Goal: Communication & Community: Answer question/provide support

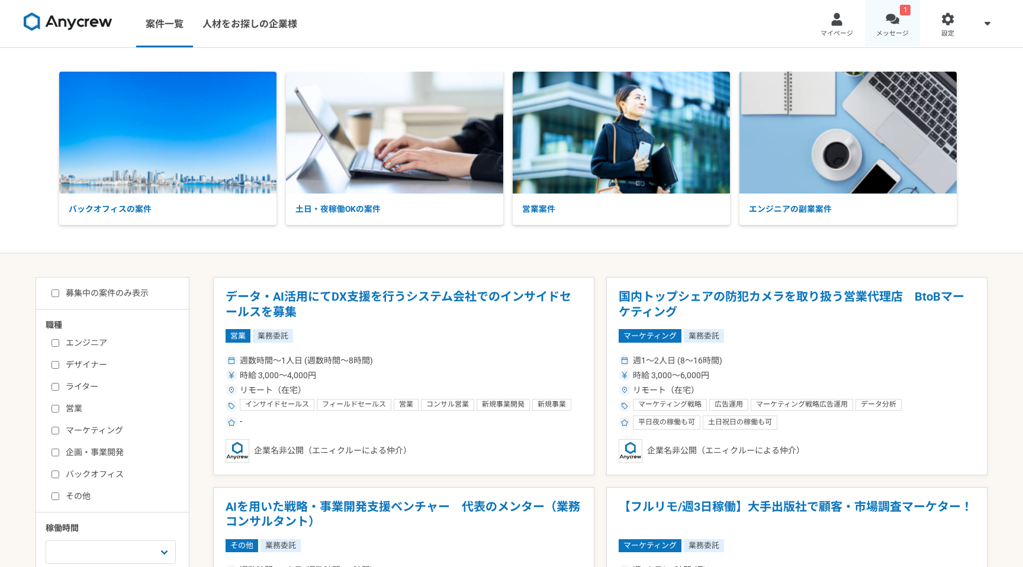
click at [887, 18] on div at bounding box center [893, 19] width 14 height 14
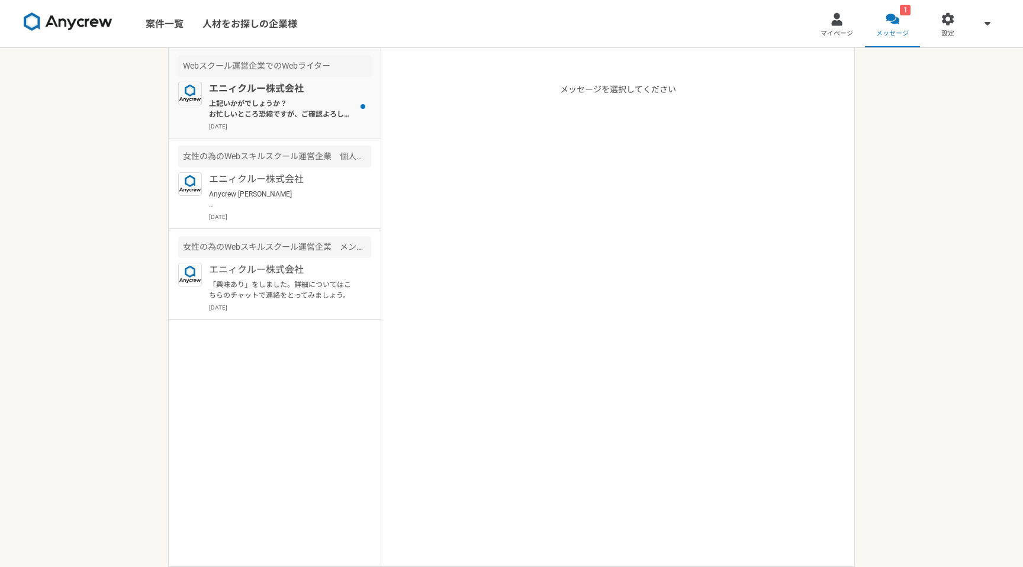
click at [323, 108] on p "上記いかがでしょうか？ お忙しいところ恐縮ですが、ご確認よろしくお願いいたします。" at bounding box center [282, 108] width 146 height 21
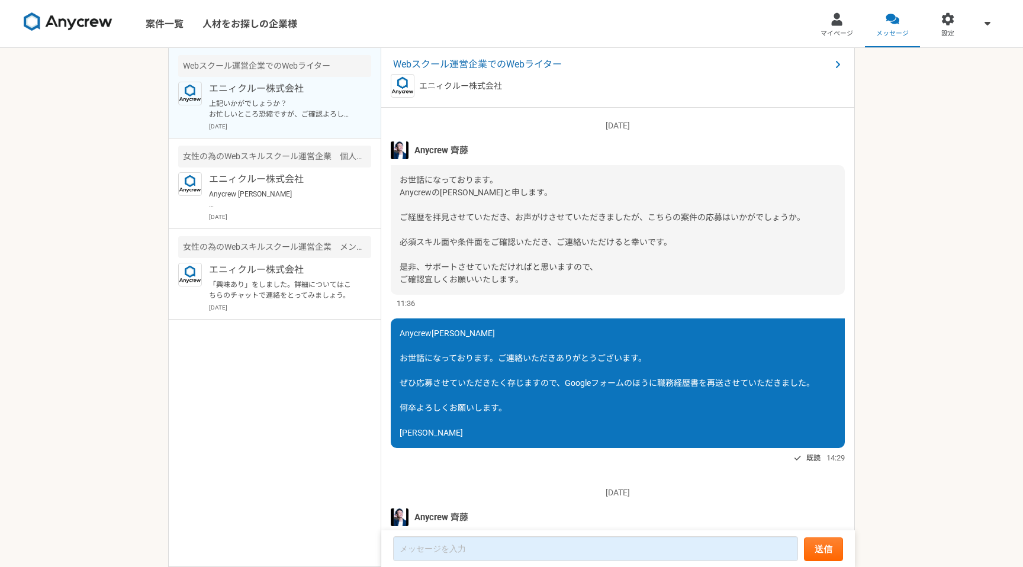
scroll to position [378, 0]
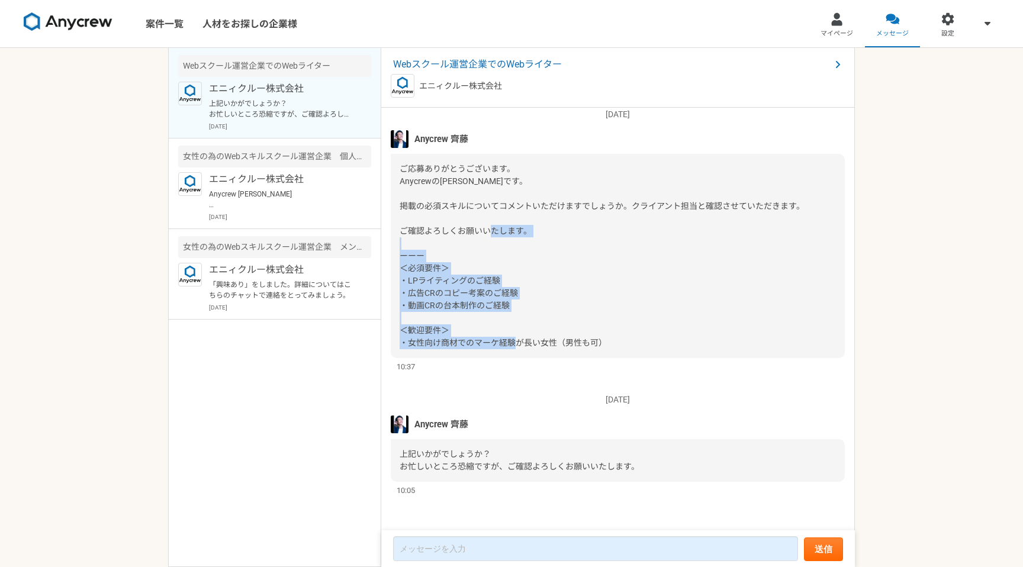
drag, startPoint x: 609, startPoint y: 345, endPoint x: 394, endPoint y: 271, distance: 227.9
click at [394, 271] on div "ご応募ありがとうございます。 Anycrewの[PERSON_NAME]です。 掲載の必須スキルについてコメントいただけますでしょうか。クライアント担当と確認…" at bounding box center [618, 256] width 454 height 204
copy span "＜必須要件＞ ・LPライティングのご経験 ・広告CRのコピー考案のご経験 ・動画CRの台本制作のご経験 ＜歓迎要件＞ ・女性向け商材でのマーケ経験が長い女性（…"
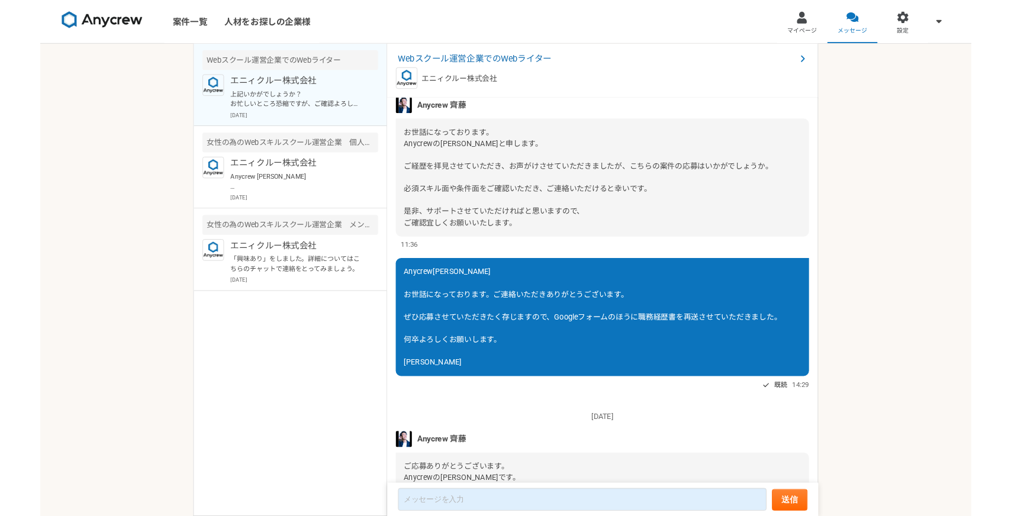
scroll to position [0, 0]
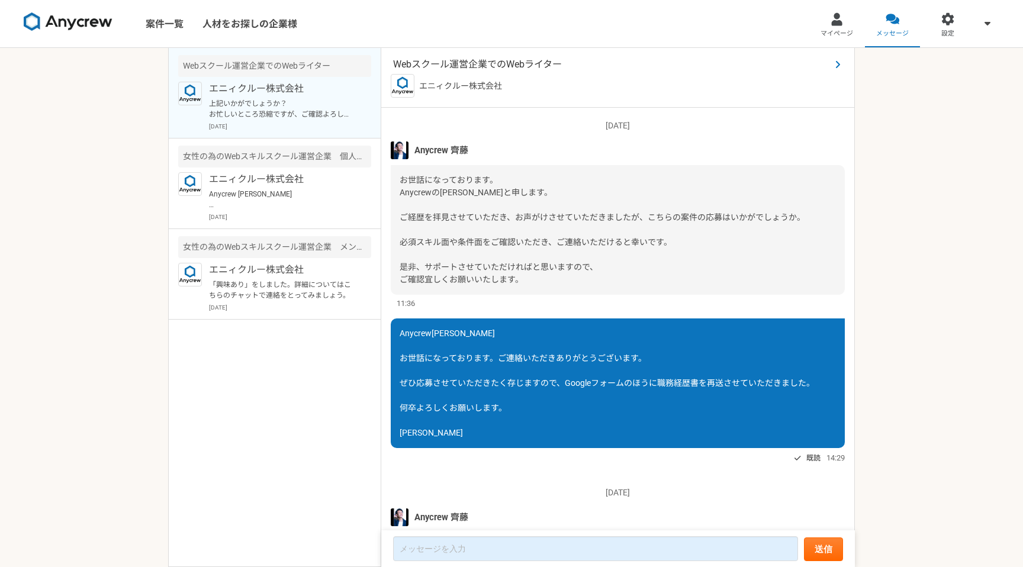
click at [485, 65] on span "Webスクール運営企業でのWebライター" at bounding box center [612, 64] width 438 height 14
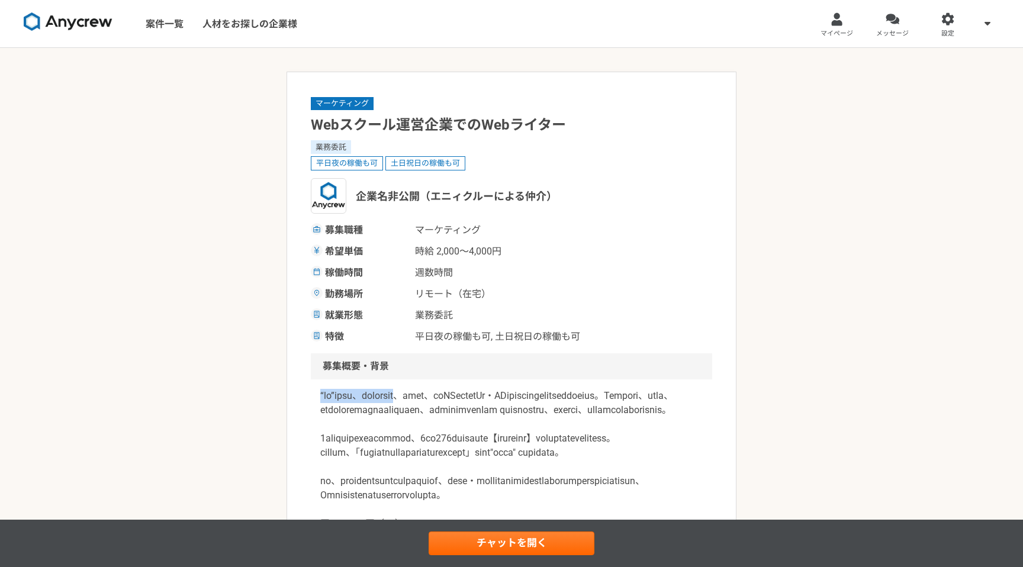
drag, startPoint x: 315, startPoint y: 398, endPoint x: 466, endPoint y: 398, distance: 151.0
click at [466, 398] on div at bounding box center [511, 473] width 401 height 189
copy p "“ひと”を起点に、日本の[PERSON_NAME]を拓く"
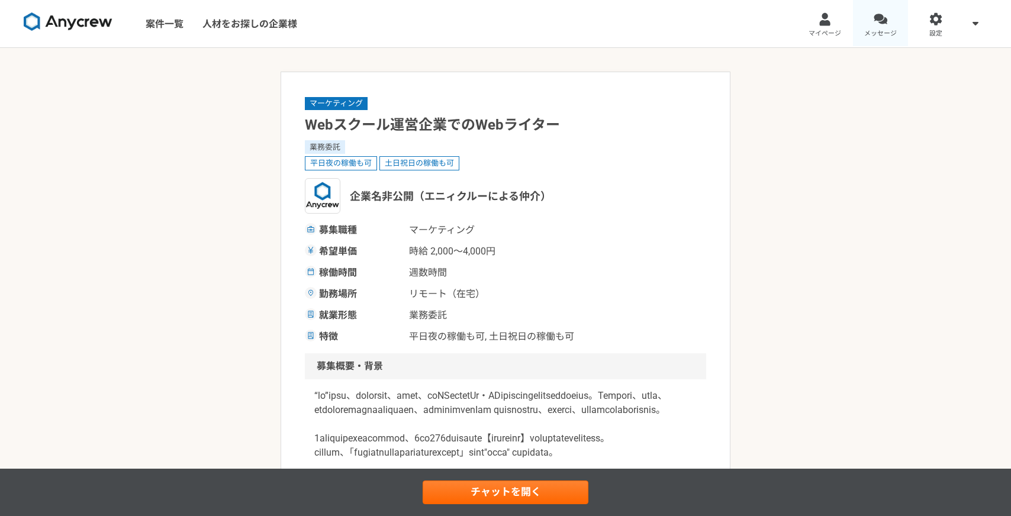
click at [882, 17] on div at bounding box center [881, 19] width 14 height 14
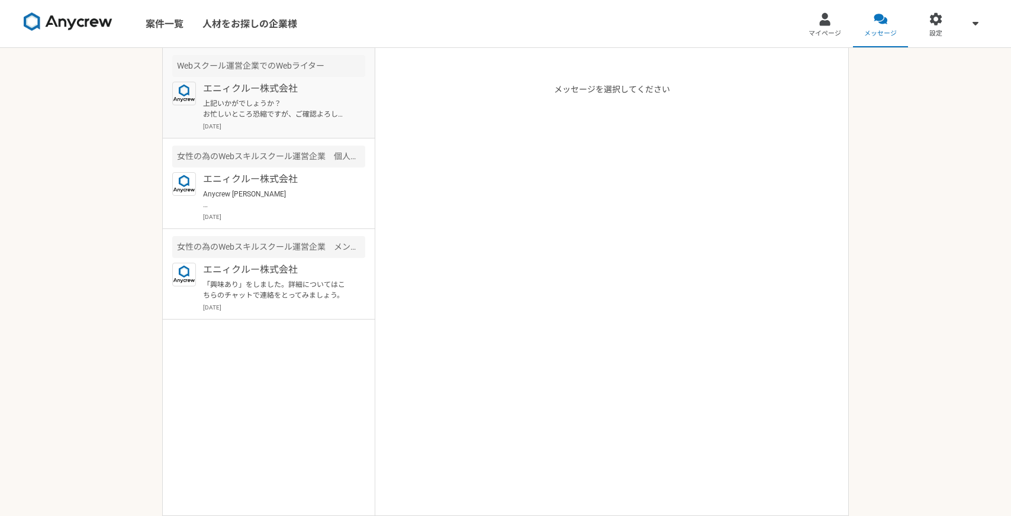
click at [267, 118] on p "上記いかがでしょうか？ お忙しいところ恐縮ですが、ご確認よろしくお願いいたします。" at bounding box center [276, 108] width 146 height 21
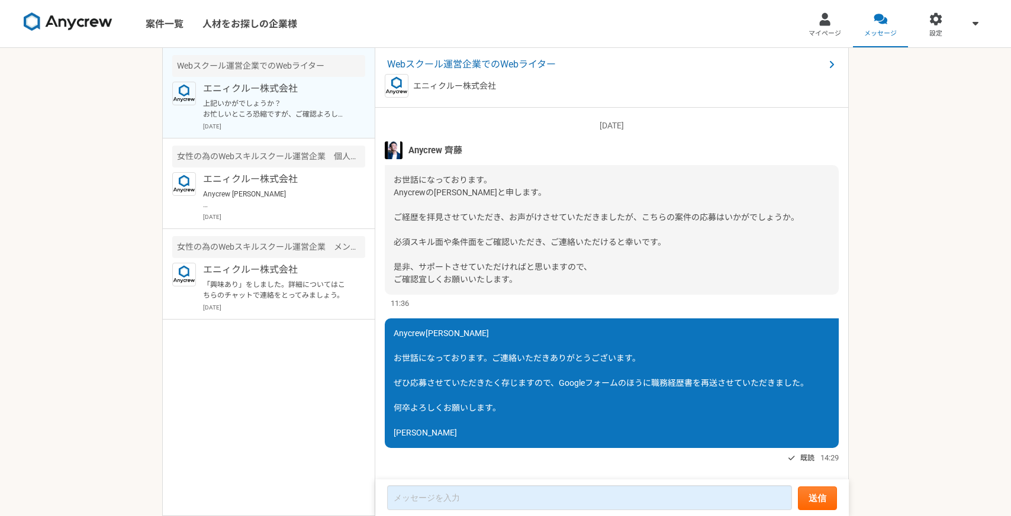
scroll to position [429, 0]
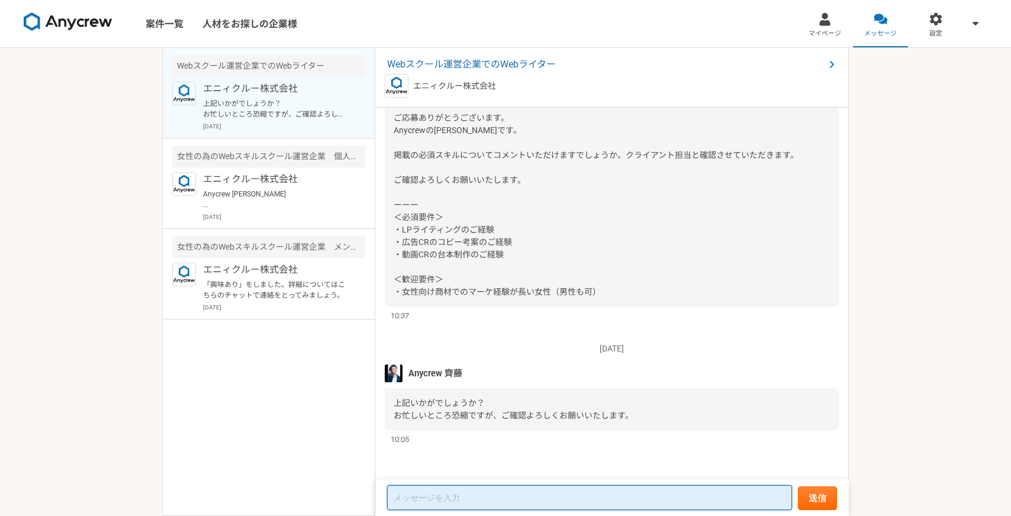
click at [424, 496] on textarea at bounding box center [589, 497] width 405 height 25
paste textarea "お世話になっております。 ご連絡が遅くなり申し訳ございません。 これまでに、講座・セミナーの集客を目的としたマーケティング支援において、LPライティング、広告…"
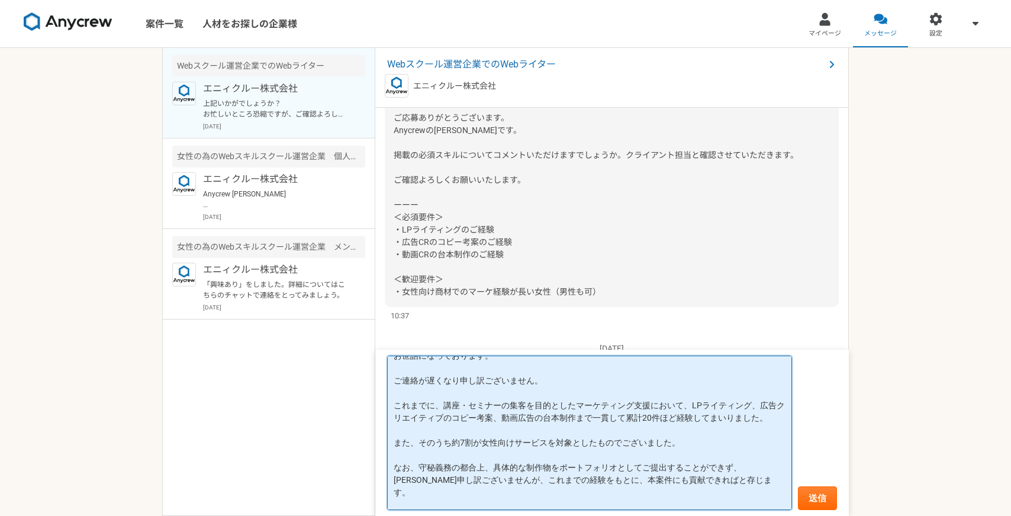
scroll to position [0, 0]
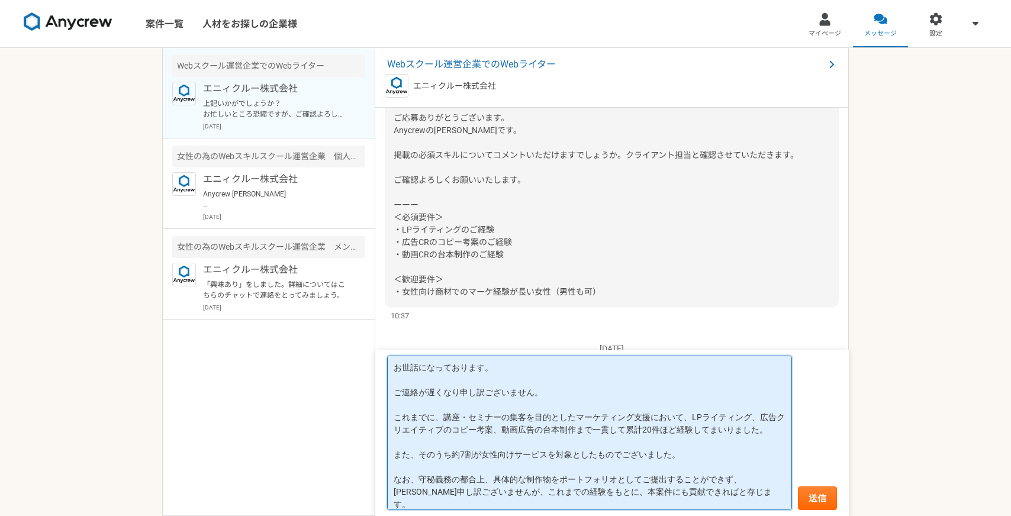
click at [421, 386] on textarea "お世話になっております。 ご連絡が遅くなり申し訳ございません。 これまでに、講座・セミナーの集客を目的としたマーケティング支援において、LPライティング、広告…" at bounding box center [589, 433] width 405 height 155
click at [413, 458] on textarea "お世話になっております。 ご返信が遅くなり申し訳ございません。 これまでに、講座・セミナーの集客を目的としたマーケティング支援において、LPライティング、広告…" at bounding box center [589, 433] width 405 height 155
click at [412, 477] on textarea "お世話になっております。 ご返信が遅くなり申し訳ございません。 これまでに、講座・セミナーの集客を目的としたマーケティング支援において、LPライティング、広告…" at bounding box center [589, 433] width 405 height 155
click at [530, 491] on textarea "お世話になっております。 ご返信が遅くなり申し訳ございません。 これまでに、講座・セミナーの集客を目的としたマーケティング支援において、LPライティング、広告…" at bounding box center [589, 433] width 405 height 155
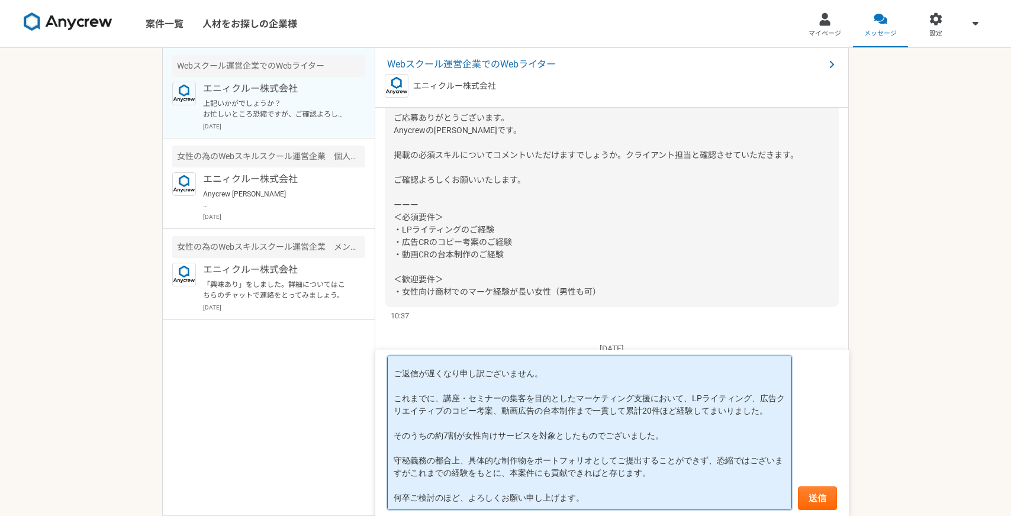
click at [499, 484] on textarea "お世話になっております。 ご返信が遅くなり申し訳ございません。 これまでに、講座・セミナーの集客を目的としたマーケティング支援において、LPライティング、広告…" at bounding box center [589, 433] width 405 height 155
click at [714, 462] on textarea "お世話になっております。 ご返信が遅くなり申し訳ございません。 これまでに、講座・セミナーの集客を目的としたマーケティング支援において、LPライティング、広告…" at bounding box center [589, 433] width 405 height 155
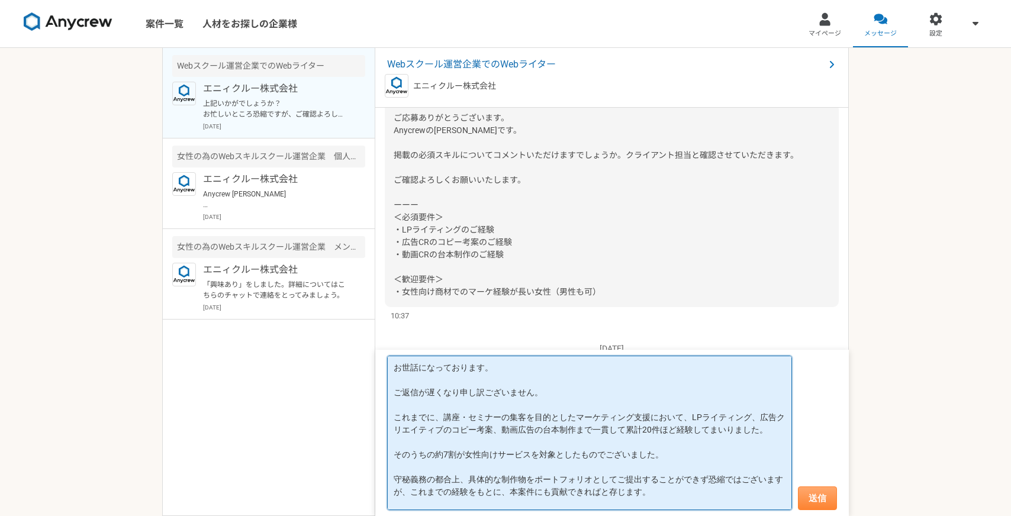
type textarea "お世話になっております。 ご返信が遅くなり申し訳ございません。 これまでに、講座・セミナーの集客を目的としたマーケティング支援において、LPライティング、広告…"
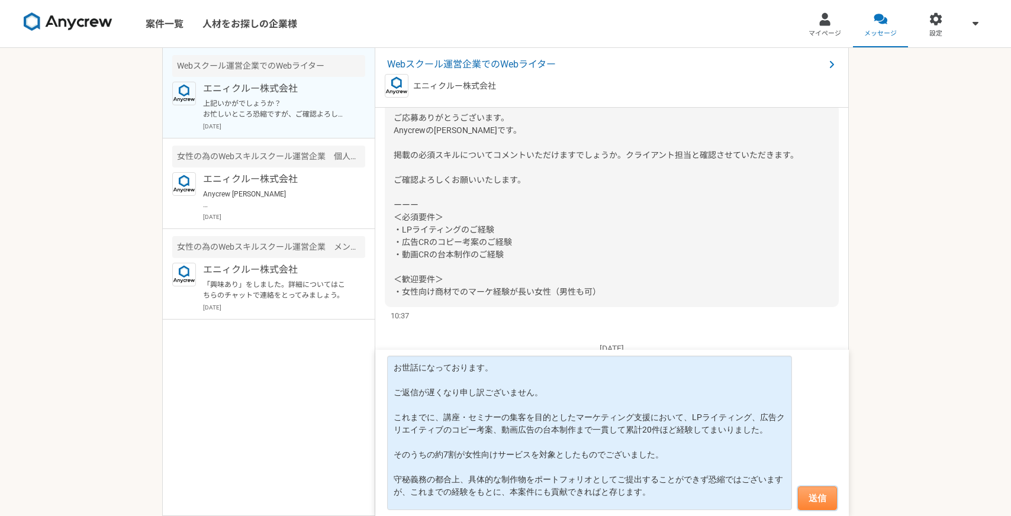
click at [819, 494] on button "送信" at bounding box center [817, 499] width 39 height 24
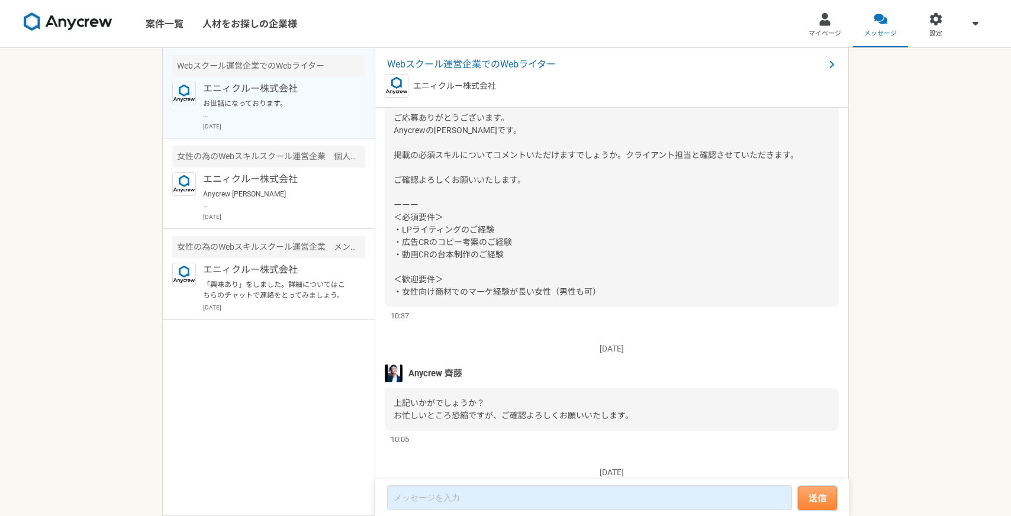
scroll to position [666, 0]
